Goal: Browse casually

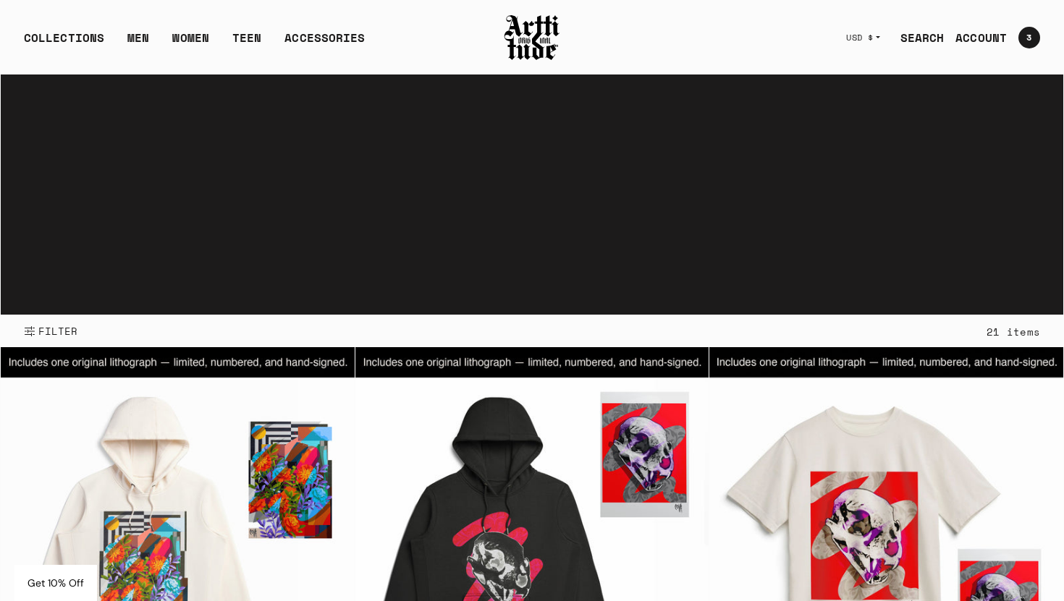
scroll to position [155, 0]
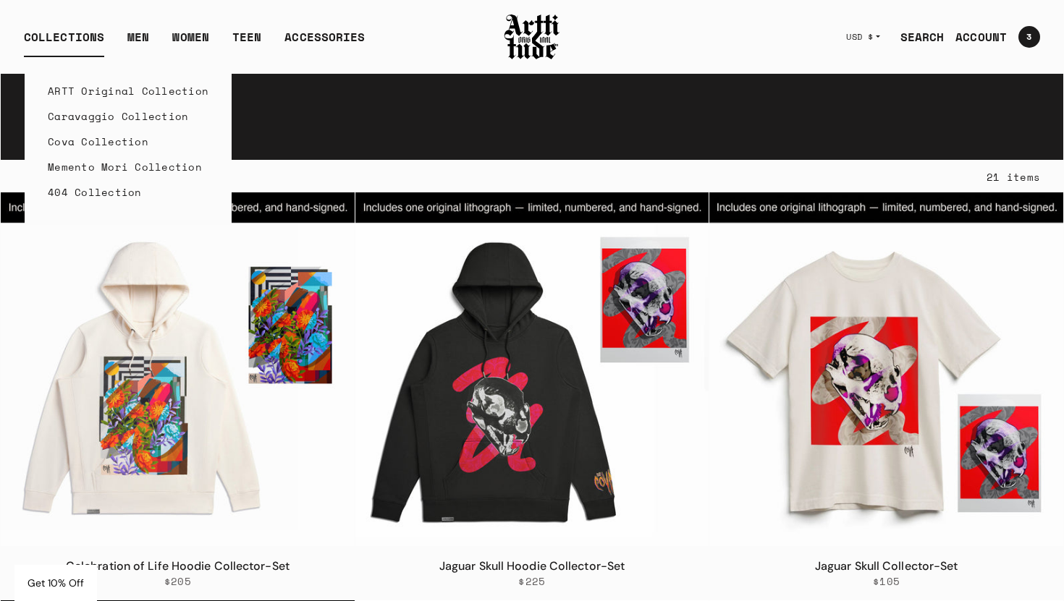
click at [99, 117] on link "Caravaggio Collection" at bounding box center [128, 115] width 161 height 25
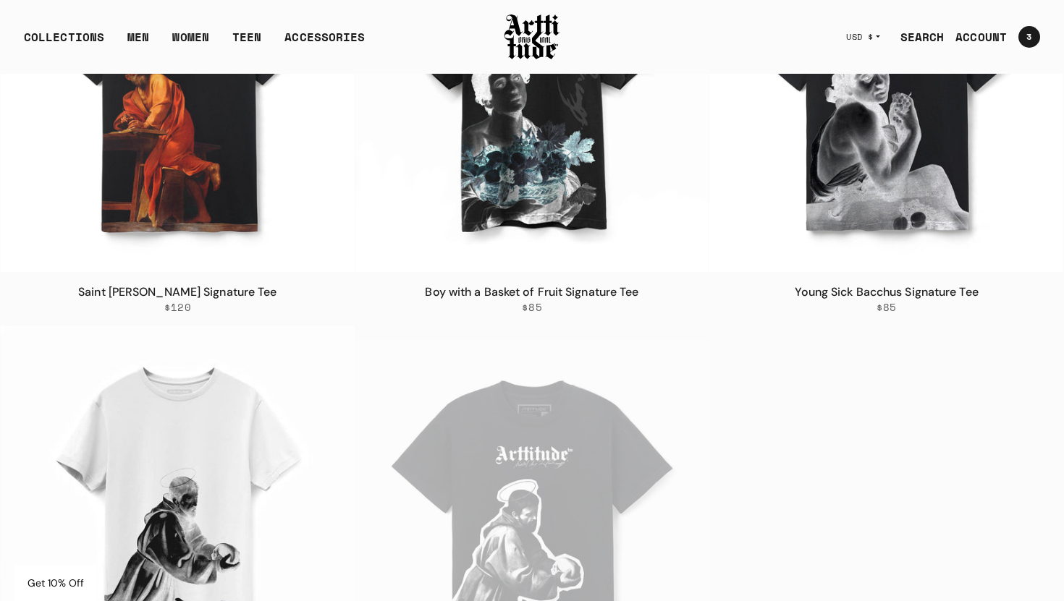
scroll to position [433, 0]
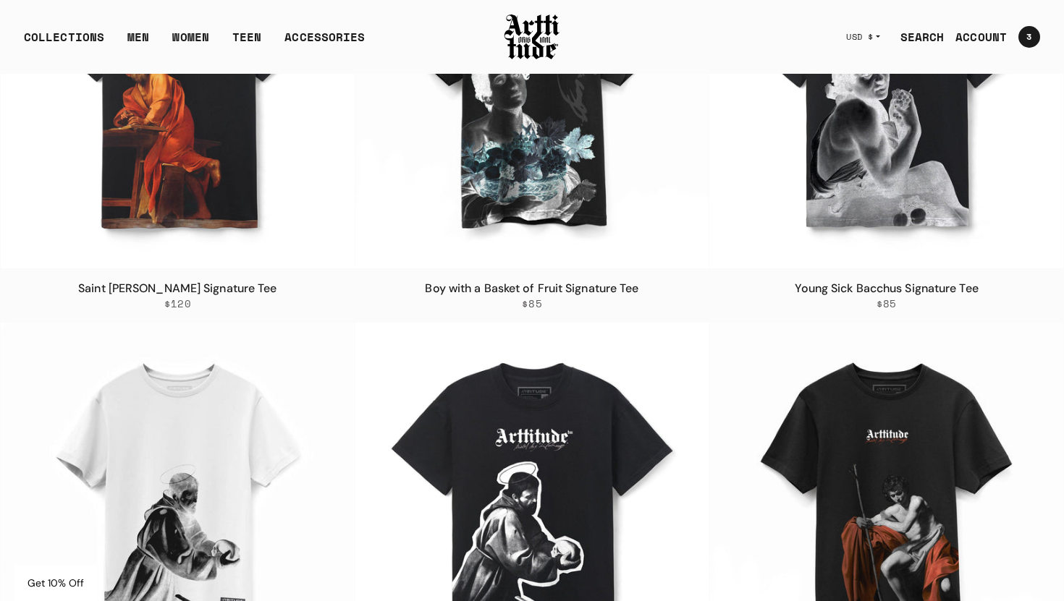
click at [182, 290] on link "Saint Matthew Signature Tee" at bounding box center [177, 288] width 198 height 15
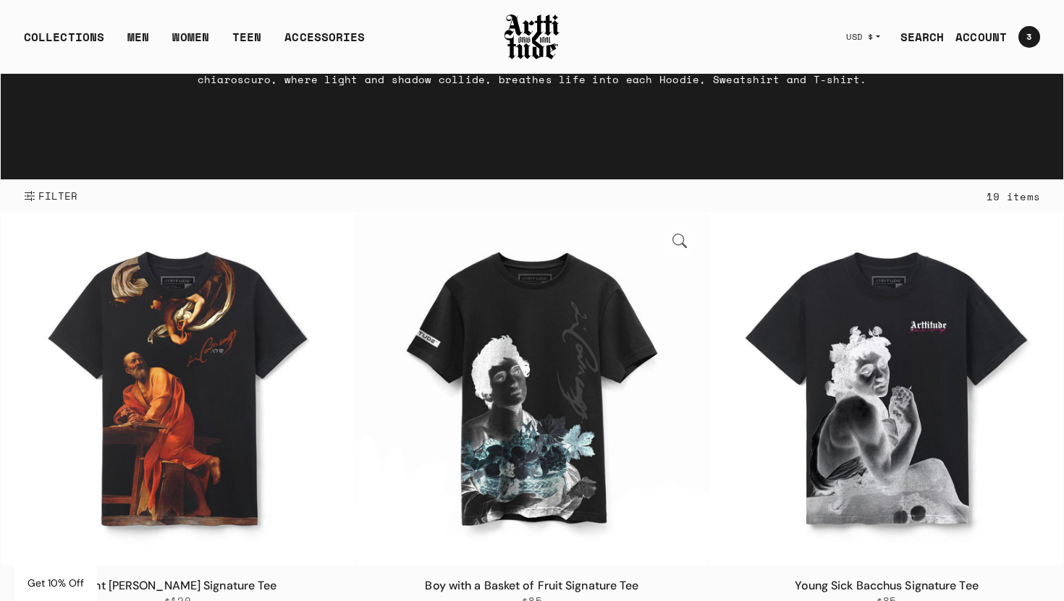
scroll to position [0, 0]
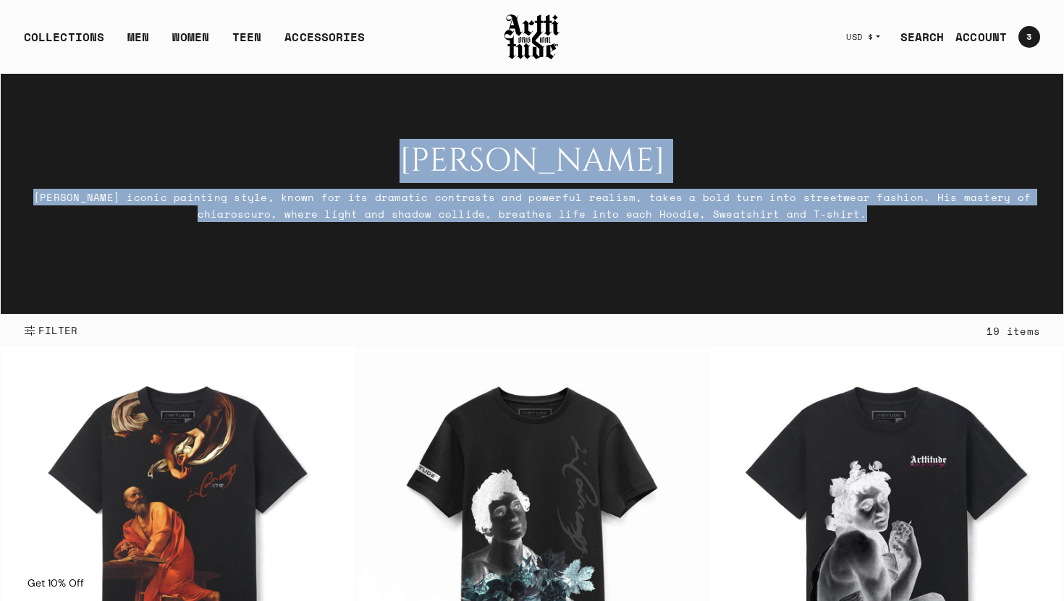
drag, startPoint x: 854, startPoint y: 216, endPoint x: 74, endPoint y: 177, distance: 781.2
click at [74, 177] on div "Caravaggio Caravaggio’s iconic painting style, known for its dramatic contrasts…" at bounding box center [532, 183] width 1016 height 80
click at [504, 329] on div "FILTER 19 items" at bounding box center [532, 331] width 1062 height 32
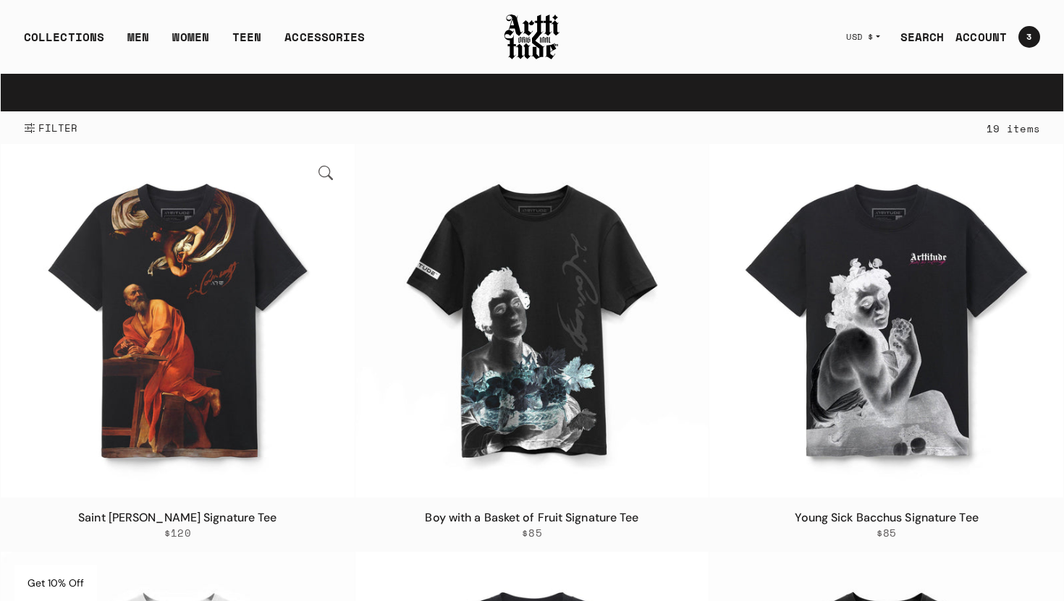
scroll to position [206, 0]
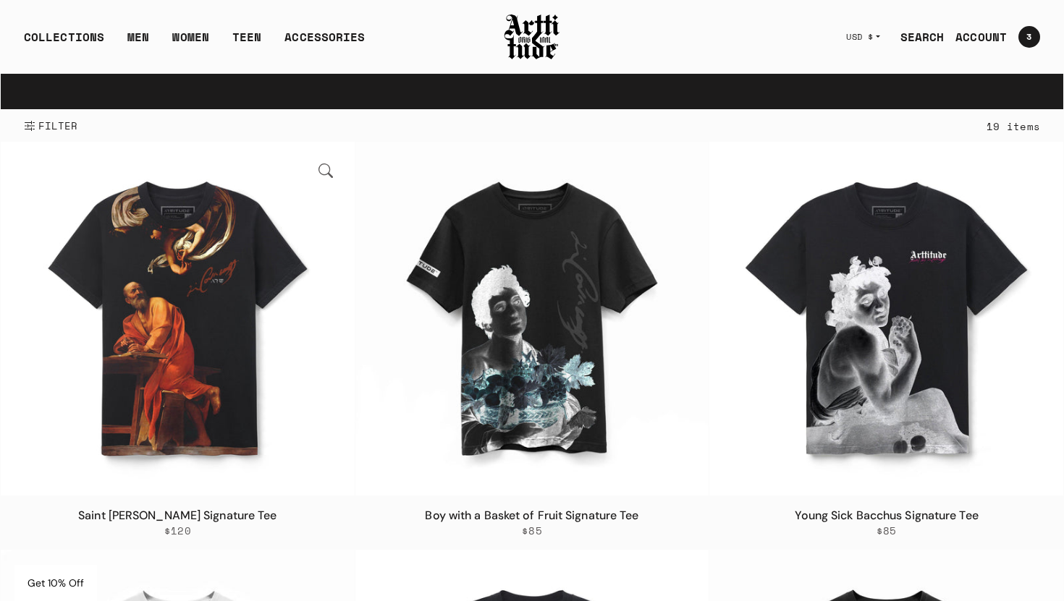
click at [185, 515] on link "Saint Matthew Signature Tee" at bounding box center [177, 515] width 198 height 15
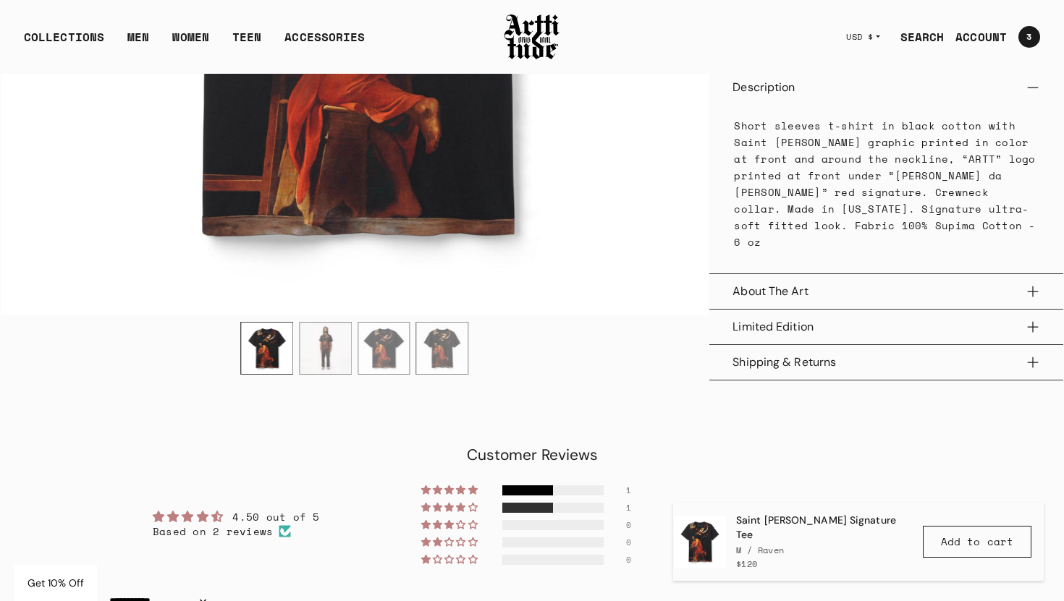
scroll to position [596, 0]
click at [1030, 292] on button "About The Art" at bounding box center [886, 292] width 308 height 35
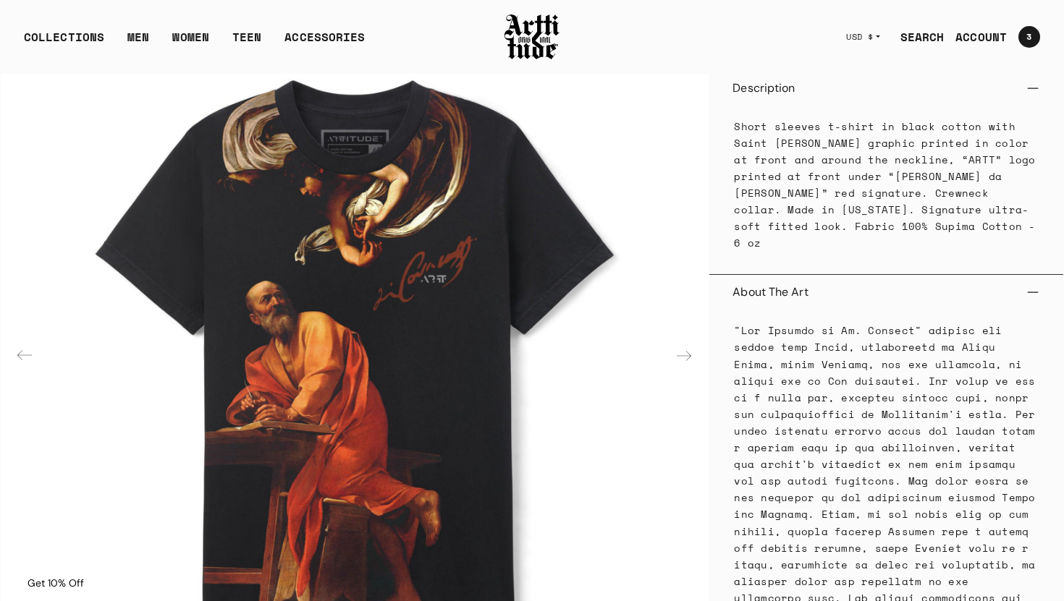
scroll to position [0, 0]
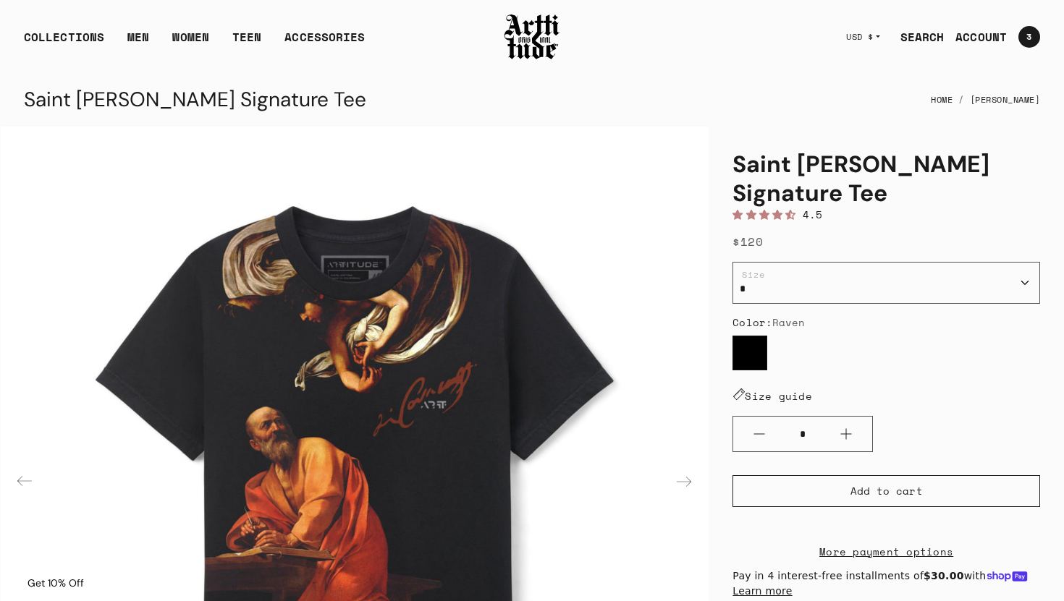
click at [752, 356] on label "Raven" at bounding box center [749, 353] width 35 height 35
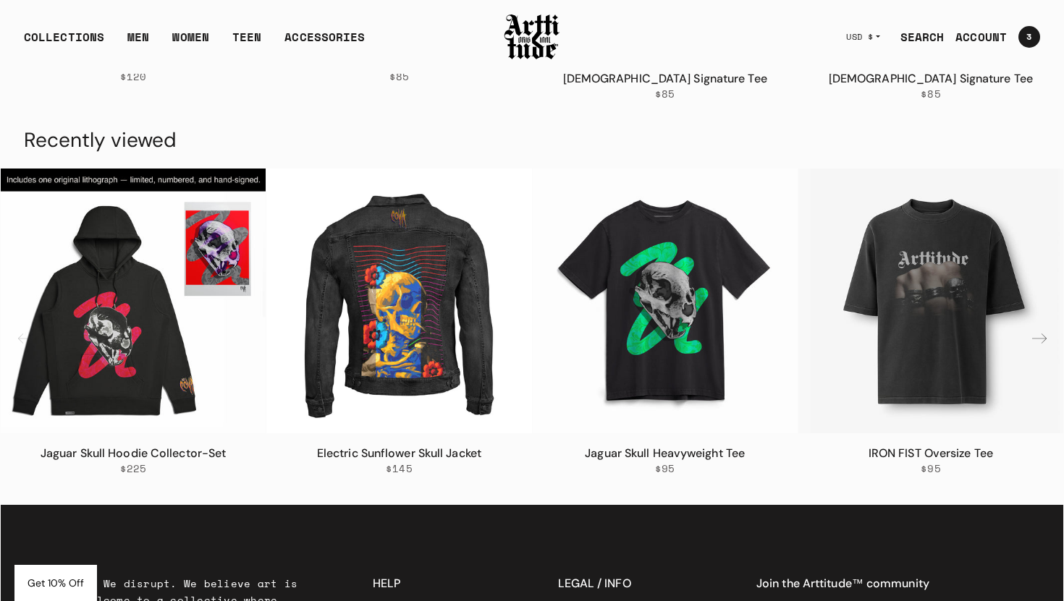
scroll to position [2002, 0]
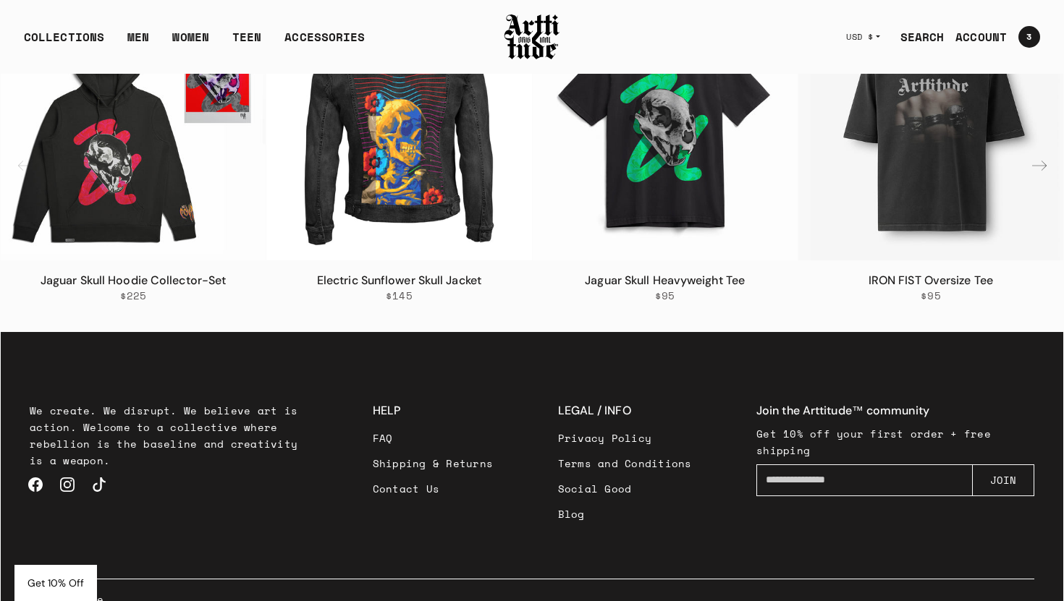
click at [609, 476] on link "Social Good" at bounding box center [625, 488] width 134 height 25
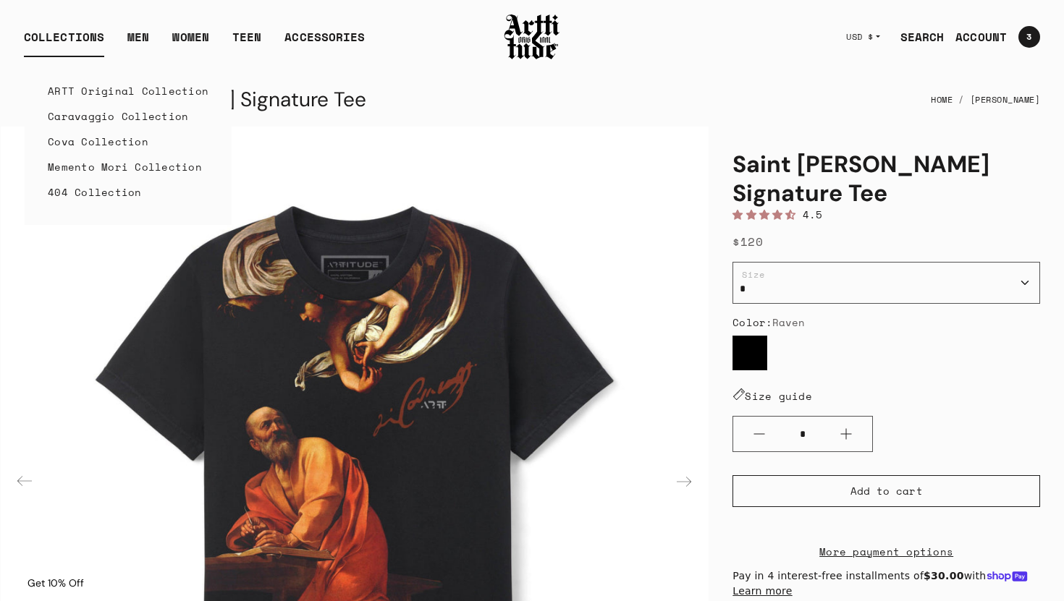
click at [97, 114] on link "Caravaggio Collection" at bounding box center [128, 115] width 161 height 25
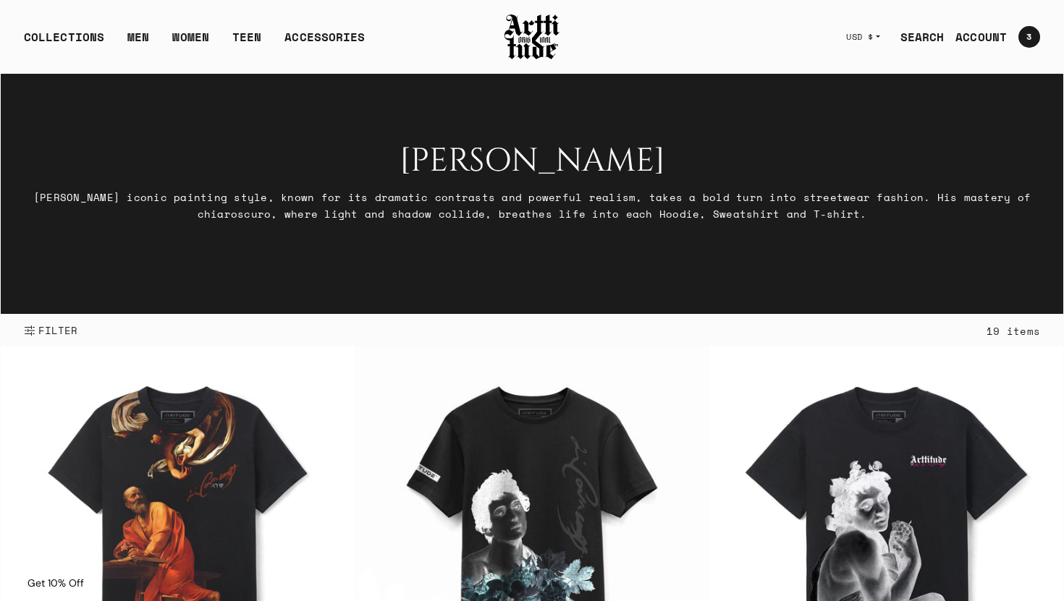
click at [48, 584] on span "Get 10% Off" at bounding box center [56, 583] width 56 height 13
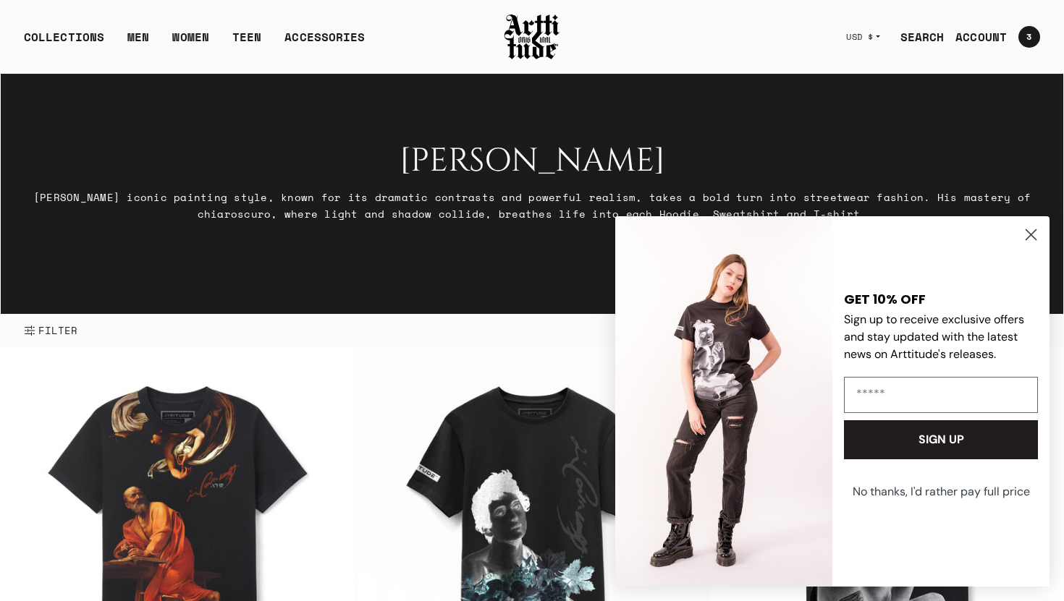
click at [1027, 240] on circle "Close dialog" at bounding box center [1031, 235] width 24 height 24
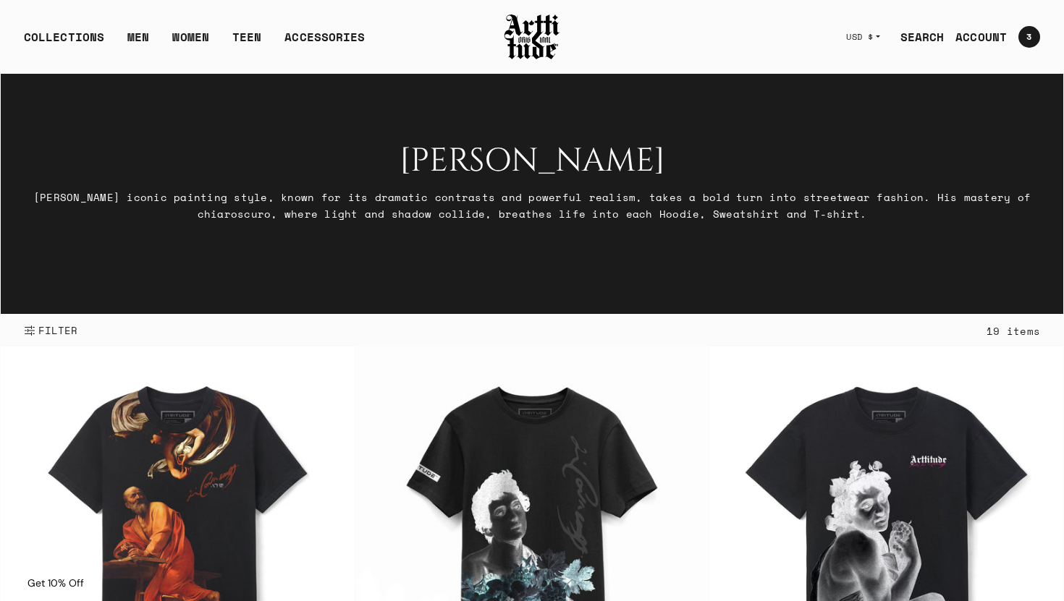
click at [523, 41] on img at bounding box center [532, 36] width 58 height 49
